Goal: Find specific page/section: Find specific page/section

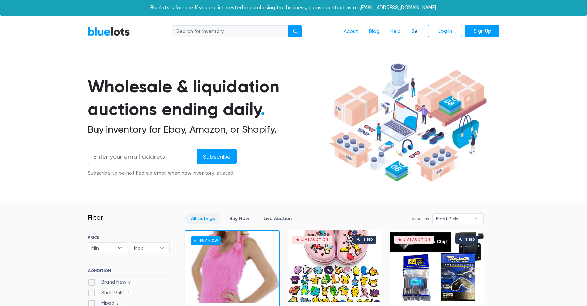
click at [415, 31] on link "Sell" at bounding box center [415, 31] width 19 height 13
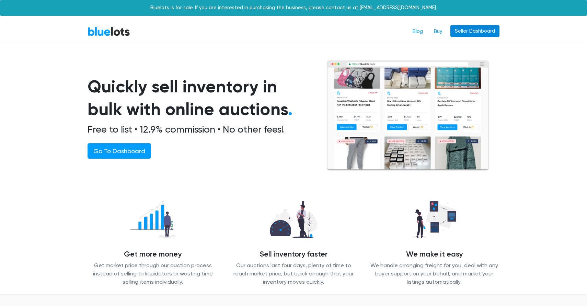
click at [488, 34] on link "Seller Dashboard" at bounding box center [475, 31] width 49 height 12
click at [463, 31] on link "Seller Dashboard" at bounding box center [475, 31] width 49 height 12
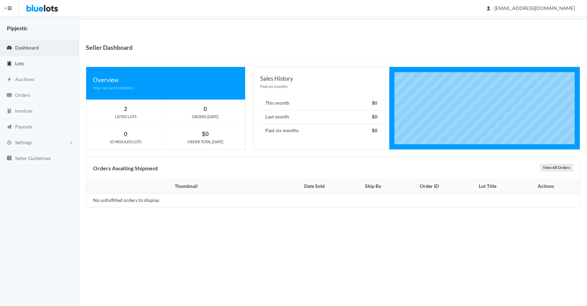
click at [25, 58] on link "Lots" at bounding box center [39, 64] width 79 height 16
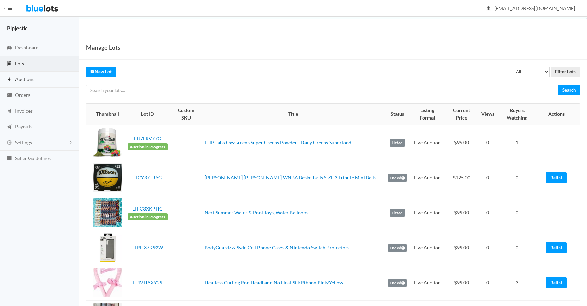
click at [28, 84] on link "Auctions" at bounding box center [39, 80] width 79 height 16
